Goal: Transaction & Acquisition: Purchase product/service

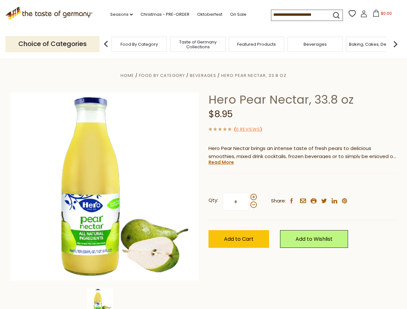
click at [203, 155] on div "Home Food By Category [GEOGRAPHIC_DATA] Hero Pear Nectar, 33.8 oz Hero Pear Nec…" at bounding box center [203, 196] width 396 height 248
click at [119, 14] on link "Seasons dropdown_arrow" at bounding box center [121, 14] width 23 height 7
click at [299, 15] on input at bounding box center [298, 14] width 54 height 9
click at [381, 15] on span "$0.00" at bounding box center [386, 13] width 11 height 5
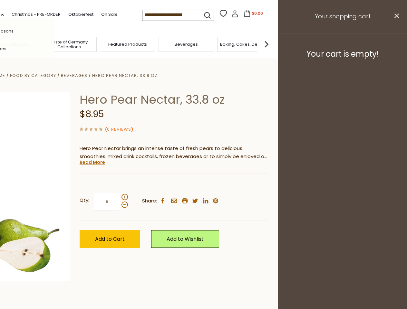
click at [54, 44] on div "All Seasons Recipes Game Day [DATE] [DATE] [DATE][PERSON_NAME] [DATE] Springfes…" at bounding box center [17, 154] width 73 height 273
click at [395, 44] on footer "Your cart is empty!" at bounding box center [342, 54] width 129 height 42
click at [203, 184] on div "Qty: * Share: facebook email printer twitter linkedin pinterest" at bounding box center [174, 201] width 188 height 37
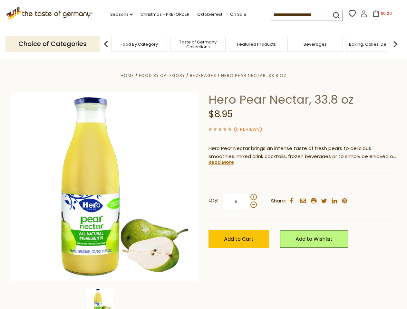
click at [104, 299] on div "Home Food By Category [GEOGRAPHIC_DATA] Hero Pear Nectar, 33.8 oz Hero Pear Nec…" at bounding box center [203, 196] width 396 height 248
click at [104, 299] on img at bounding box center [100, 302] width 26 height 26
click at [221, 162] on link "Read More" at bounding box center [220, 162] width 25 height 6
